Goal: Information Seeking & Learning: Check status

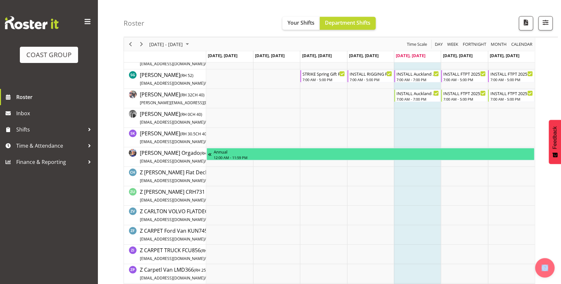
scroll to position [738, 0]
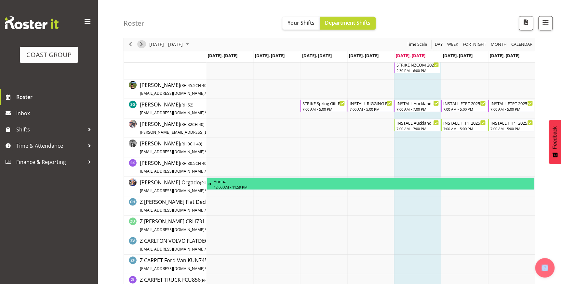
click at [142, 46] on span "Next" at bounding box center [141, 44] width 8 height 8
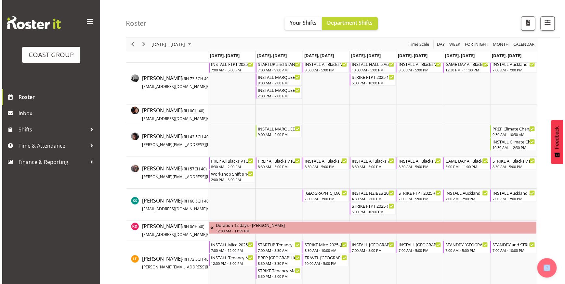
scroll to position [295, 0]
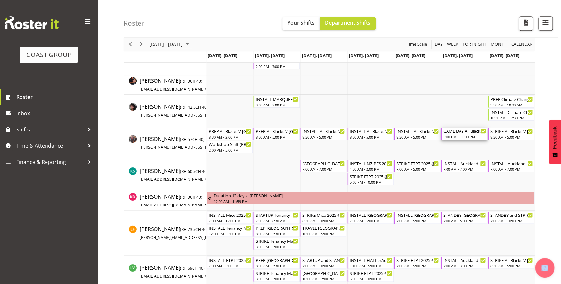
click at [456, 134] on div "GAME DAY All Blacks V [GEOGRAPHIC_DATA] 2025 @ [GEOGRAPHIC_DATA] On Site @ TBC …" at bounding box center [464, 134] width 43 height 12
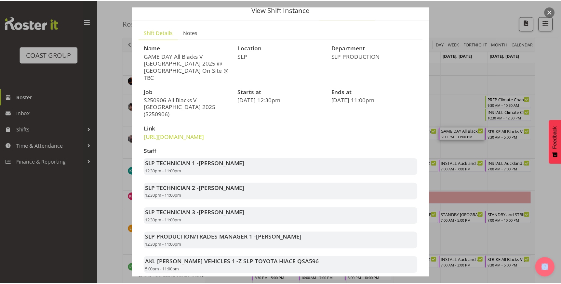
scroll to position [88, 0]
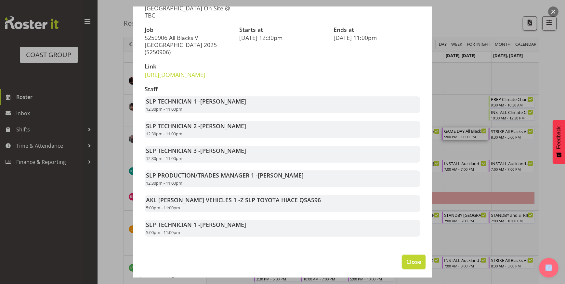
click at [411, 260] on span "Close" at bounding box center [413, 262] width 15 height 8
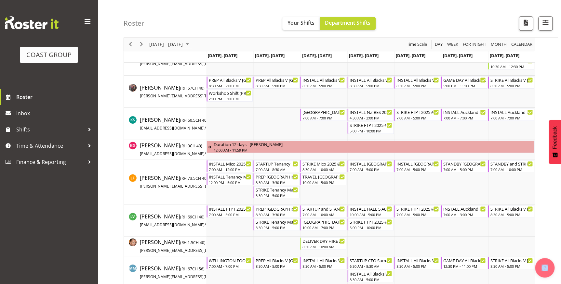
scroll to position [354, 0]
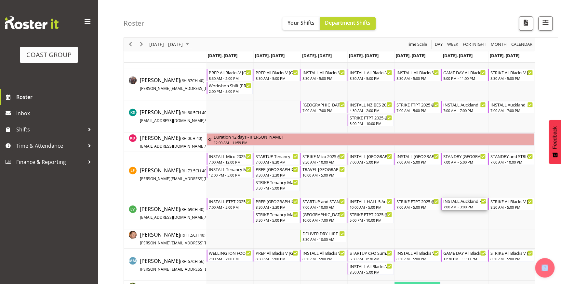
click at [465, 204] on div "7:00 AM - 3:00 PM" at bounding box center [464, 206] width 43 height 5
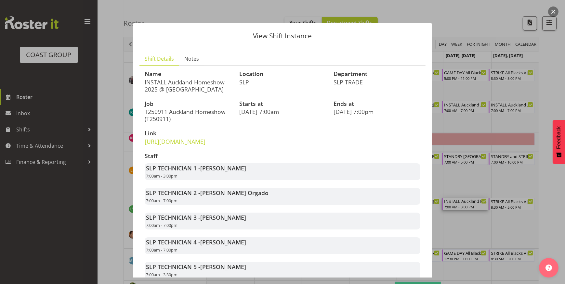
click at [560, 11] on div at bounding box center [282, 142] width 565 height 284
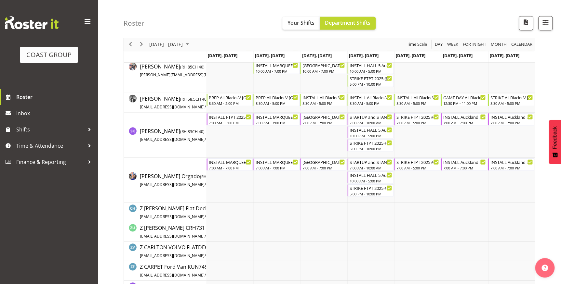
scroll to position [738, 0]
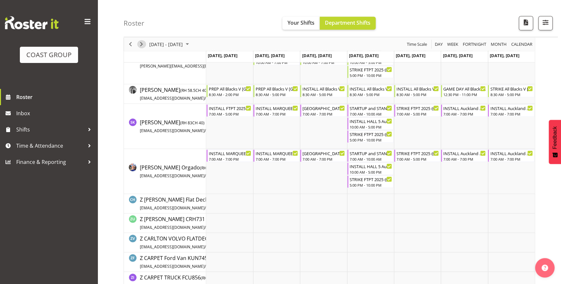
click at [143, 43] on span "Next" at bounding box center [141, 44] width 8 height 8
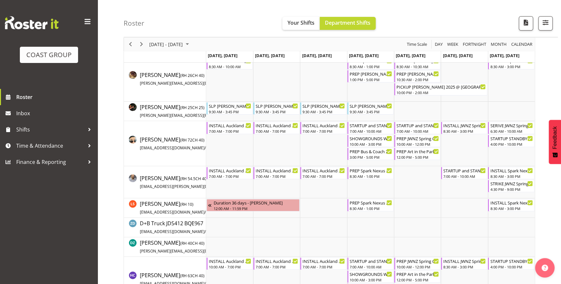
scroll to position [59, 0]
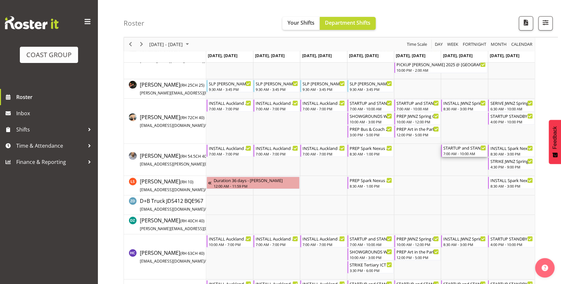
click at [450, 151] on div "7:00 AM - 10:00 AM" at bounding box center [464, 153] width 43 height 5
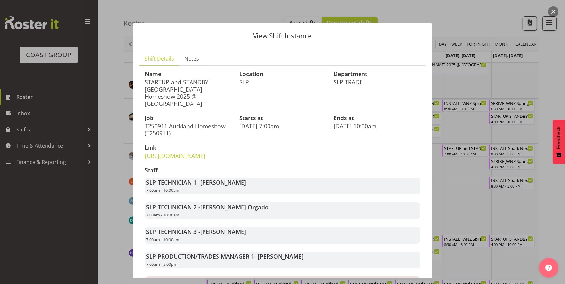
click at [552, 9] on button "button" at bounding box center [553, 11] width 10 height 10
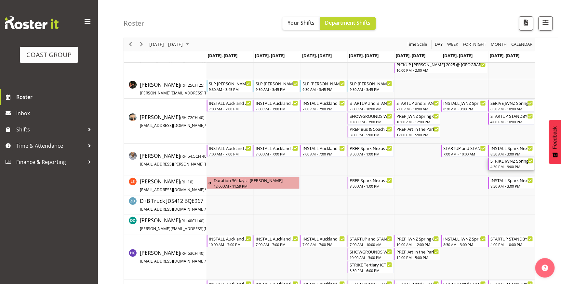
click at [514, 160] on div "STRIKE JWNZ Spring Gift Fair 2025 @ Viaduct Events Centre On Site @ 1730" at bounding box center [511, 161] width 43 height 6
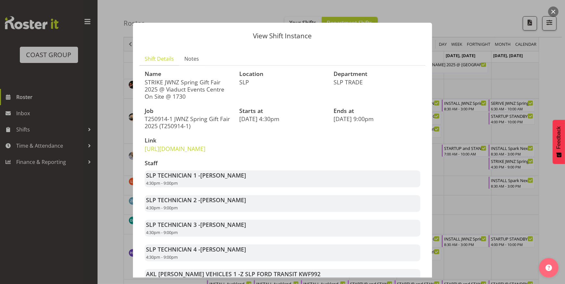
click at [550, 8] on button "button" at bounding box center [553, 11] width 10 height 10
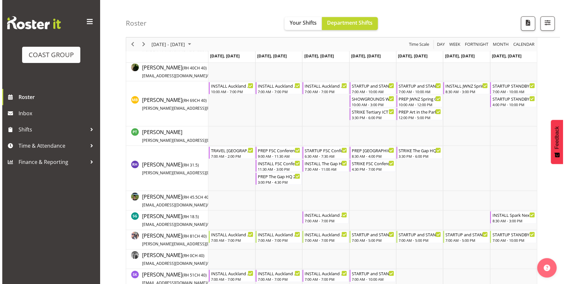
scroll to position [591, 0]
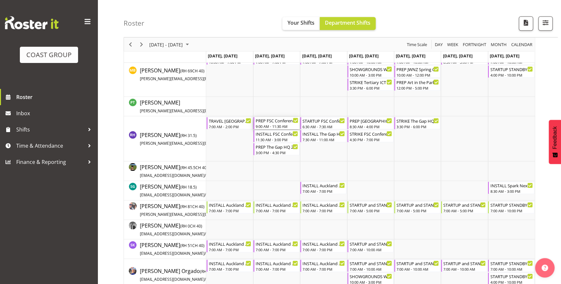
click at [278, 124] on div "9:00 AM - 11:30 AM" at bounding box center [276, 125] width 43 height 5
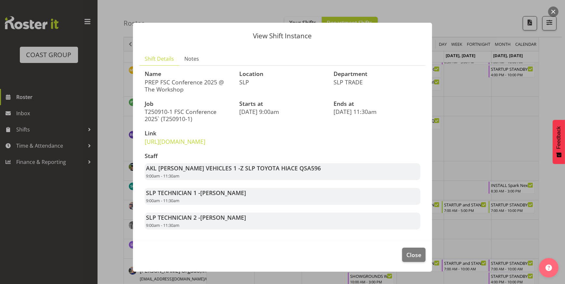
click at [548, 9] on button "button" at bounding box center [553, 11] width 10 height 10
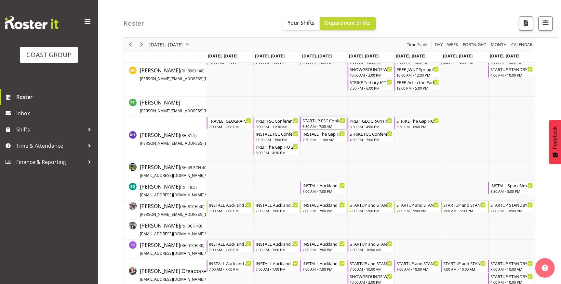
click at [329, 122] on div "STARTUP FSC Conference 2025 @ [GEOGRAPHIC_DATA] On SIte @ 1200" at bounding box center [323, 120] width 43 height 6
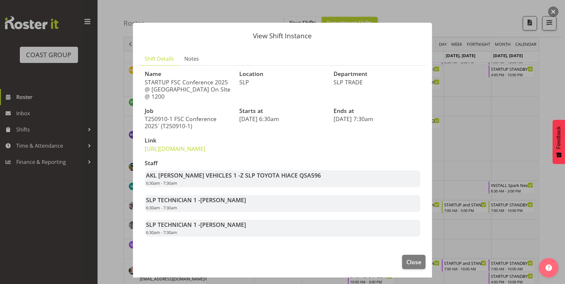
click at [557, 11] on button "button" at bounding box center [553, 11] width 10 height 10
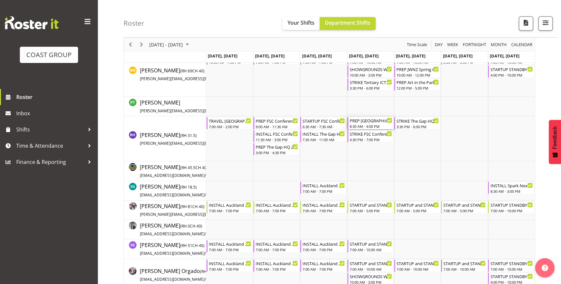
click at [377, 123] on div "8:30 AM - 4:00 PM" at bounding box center [370, 125] width 43 height 5
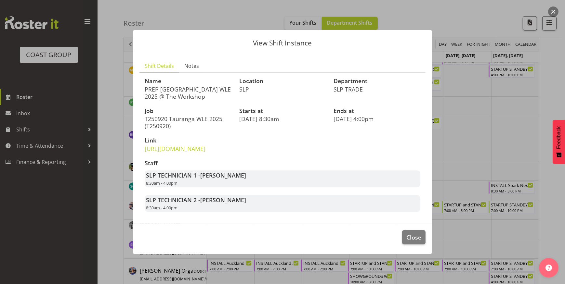
click at [549, 12] on button "button" at bounding box center [553, 11] width 10 height 10
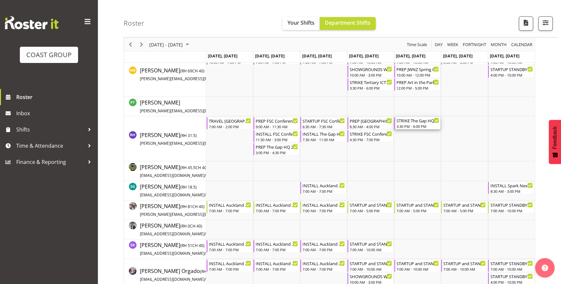
click at [424, 127] on div "3:30 PM - 6:00 PM" at bounding box center [417, 125] width 43 height 5
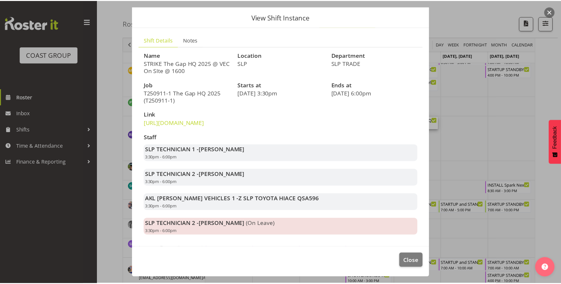
scroll to position [40, 0]
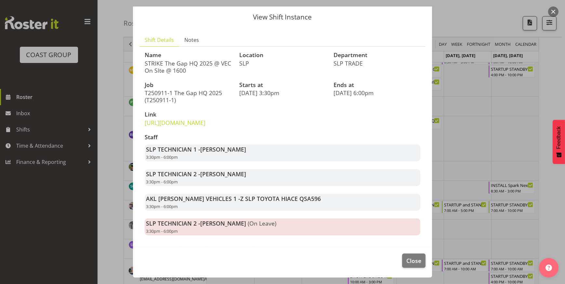
click at [555, 10] on button "button" at bounding box center [553, 11] width 10 height 10
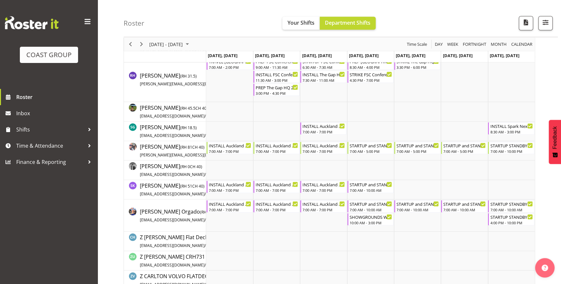
scroll to position [679, 0]
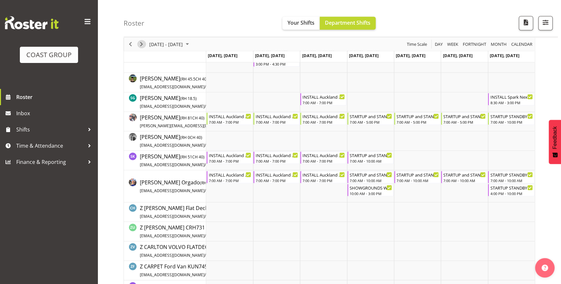
click at [137, 43] on span "Next" at bounding box center [141, 44] width 8 height 8
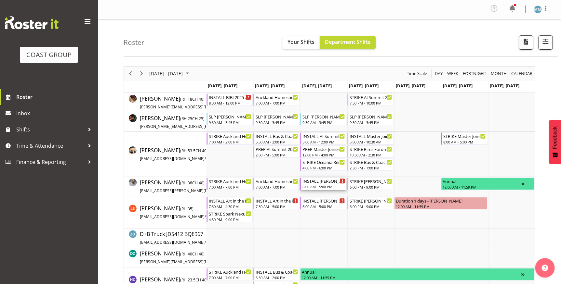
click at [314, 184] on div "INSTALL [PERSON_NAME] Micro Showcase @ [GEOGRAPHIC_DATA]" at bounding box center [323, 181] width 43 height 6
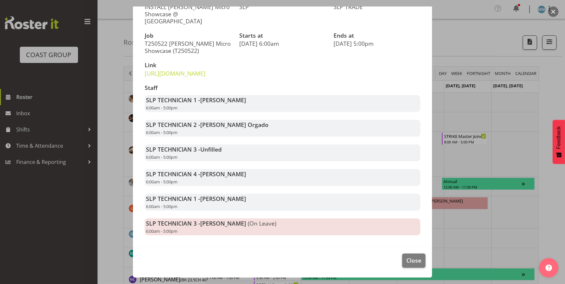
scroll to position [97, 0]
click at [407, 258] on span "Close" at bounding box center [413, 260] width 15 height 8
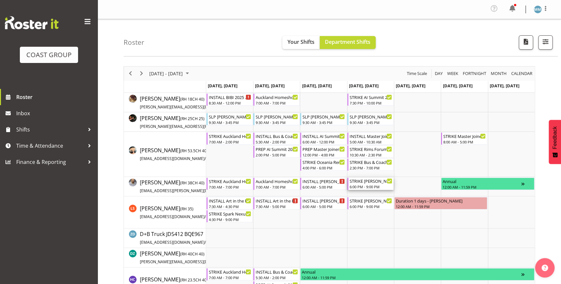
click at [374, 183] on div "STRIKE [PERSON_NAME] Micro Showcase @ [GEOGRAPHIC_DATA] Showgrounds" at bounding box center [370, 181] width 43 height 6
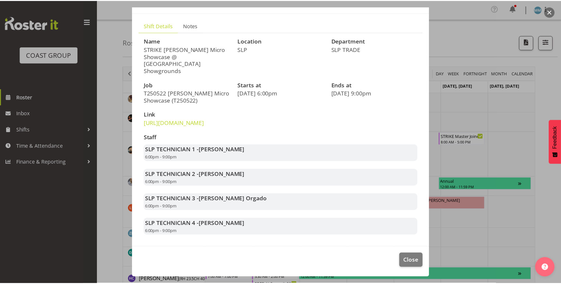
scroll to position [40, 0]
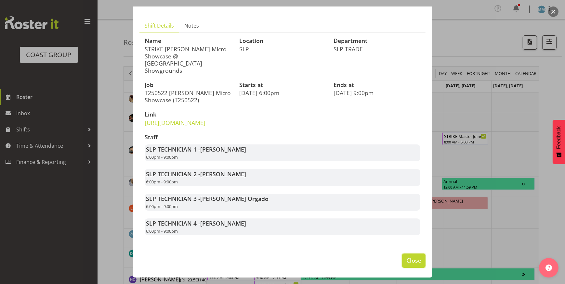
click at [409, 260] on span "Close" at bounding box center [413, 260] width 15 height 8
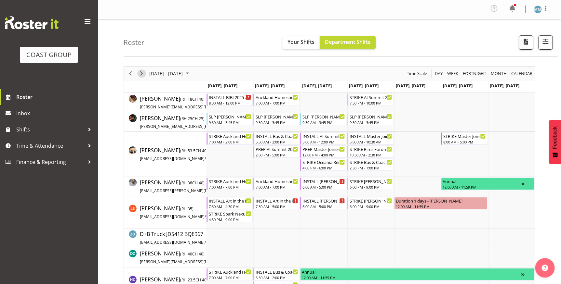
click at [142, 72] on span "Next" at bounding box center [141, 74] width 8 height 8
